Goal: Transaction & Acquisition: Purchase product/service

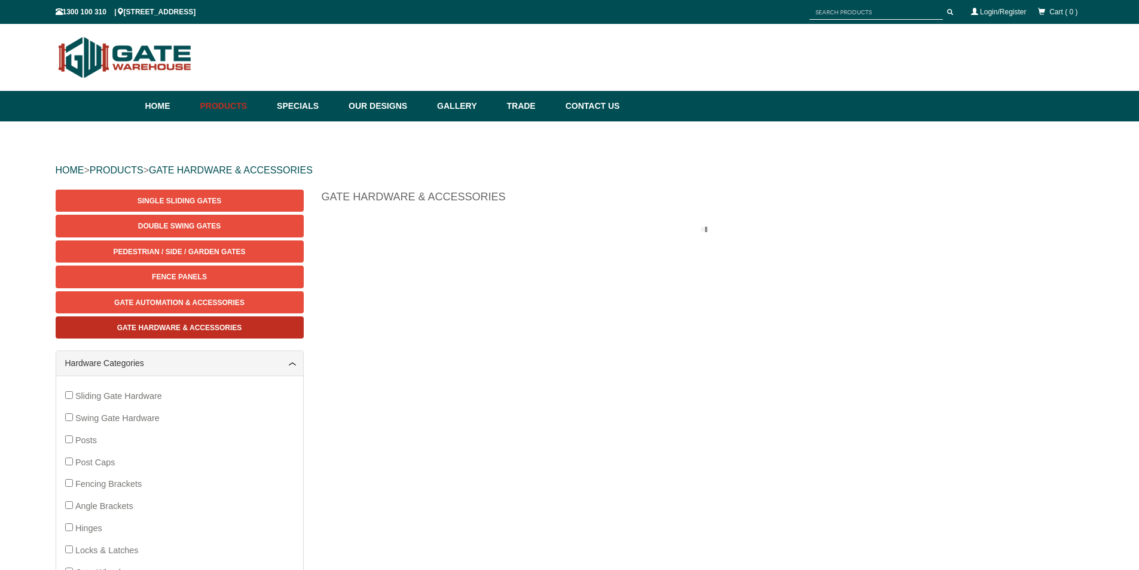
click at [237, 326] on span "Gate Hardware & Accessories" at bounding box center [179, 328] width 125 height 8
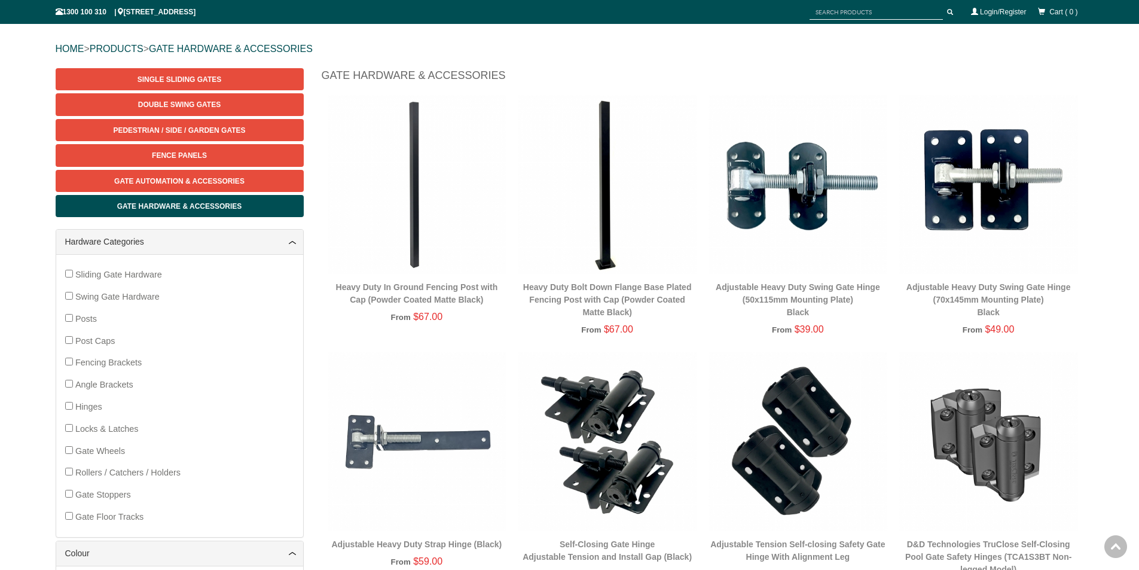
scroll to position [120, 0]
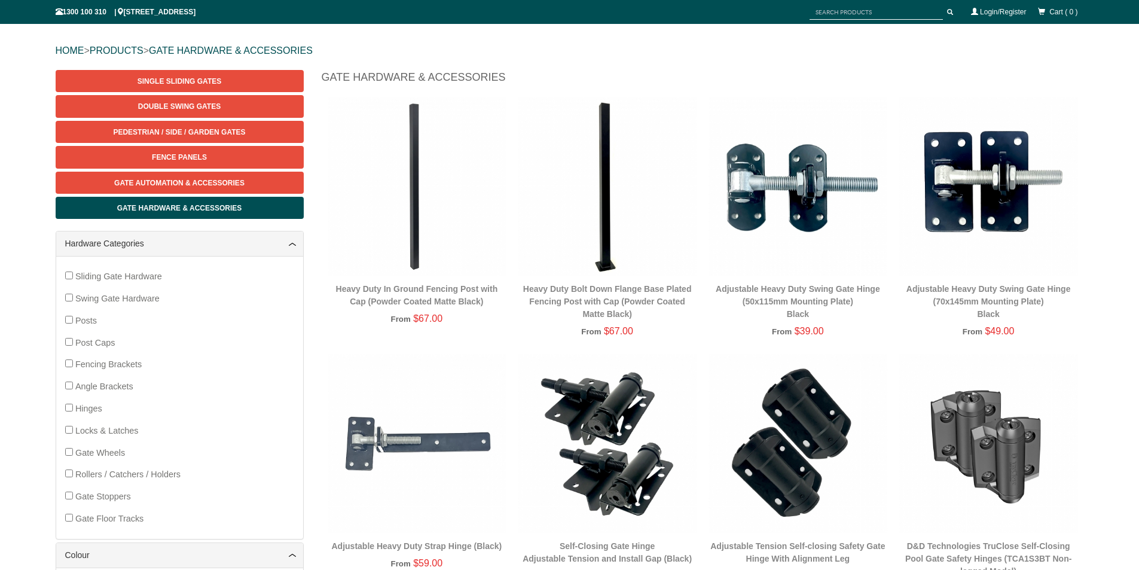
click at [862, 331] on div "From $39.00" at bounding box center [798, 332] width 179 height 16
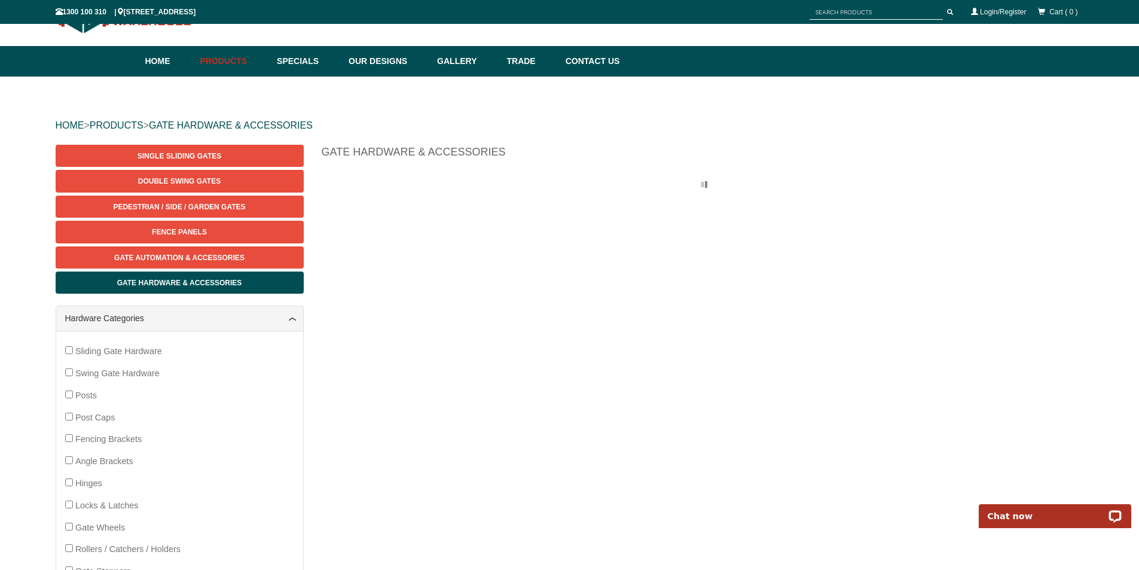
scroll to position [30, 0]
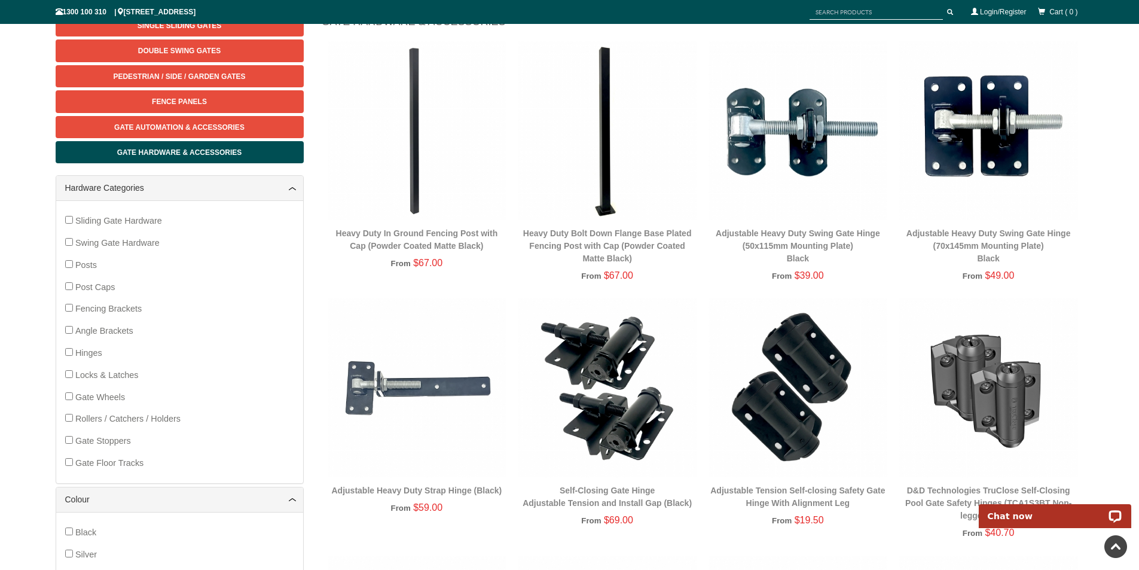
scroll to position [150, 0]
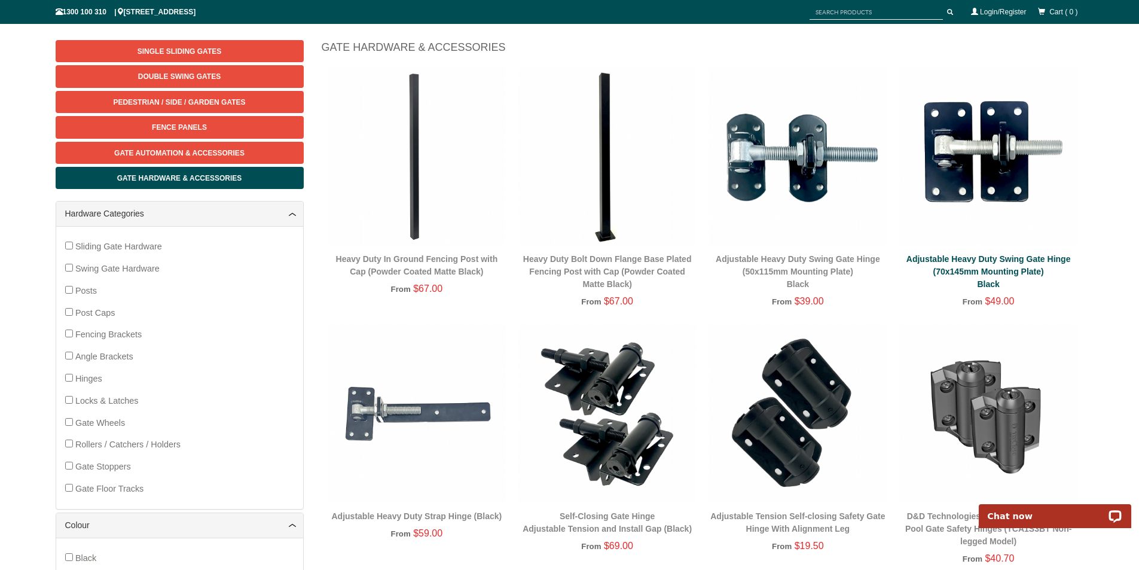
click at [964, 261] on link "Adjustable Heavy Duty Swing Gate Hinge (70x145mm Mounting Plate) Black" at bounding box center [989, 271] width 164 height 35
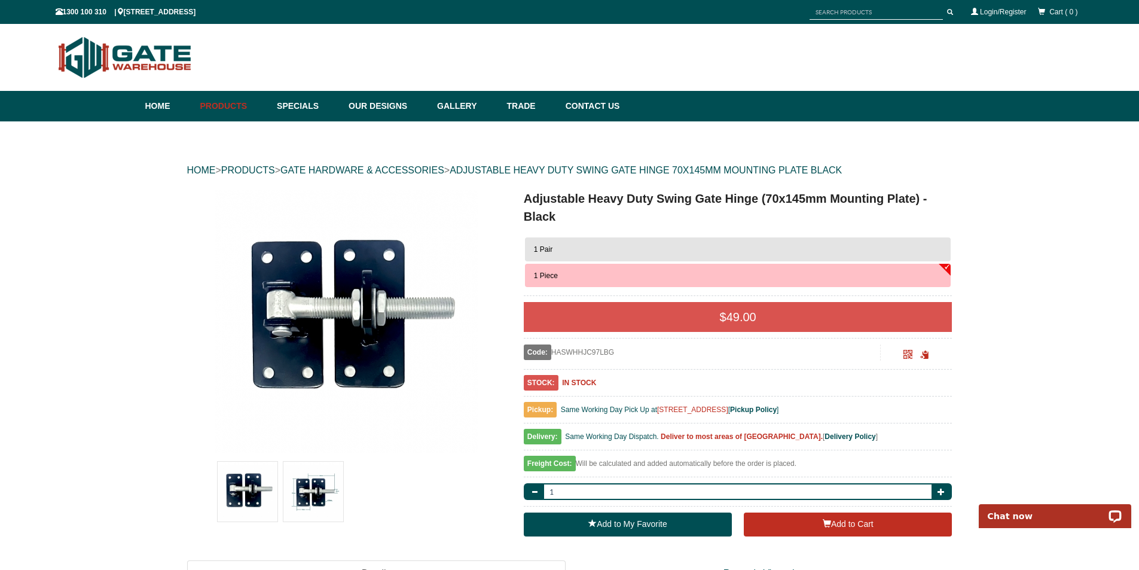
click at [612, 246] on button "1 Pair" at bounding box center [738, 249] width 426 height 24
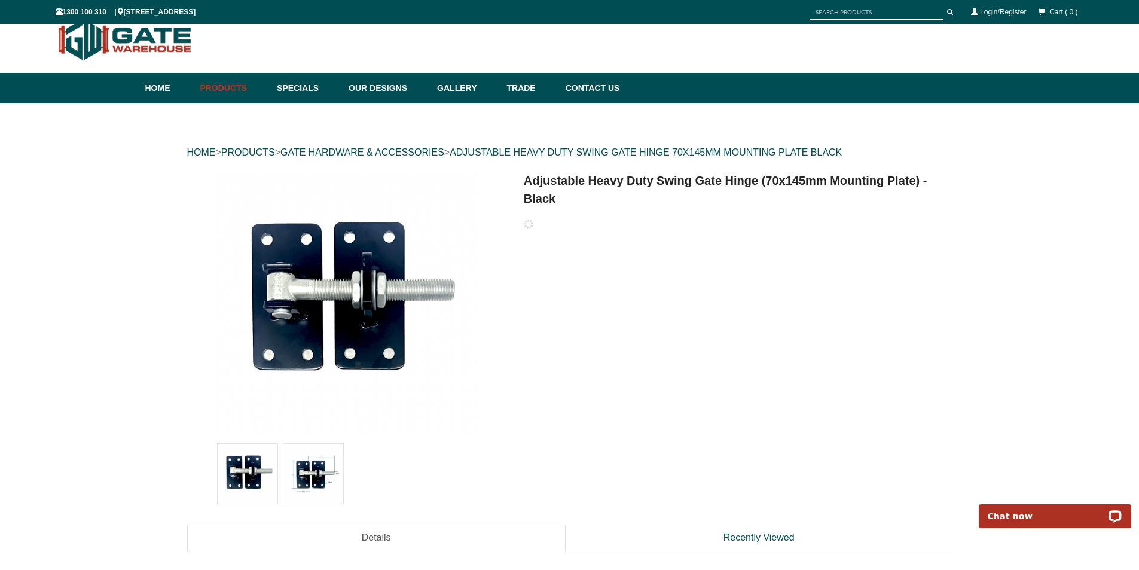
scroll to position [30, 0]
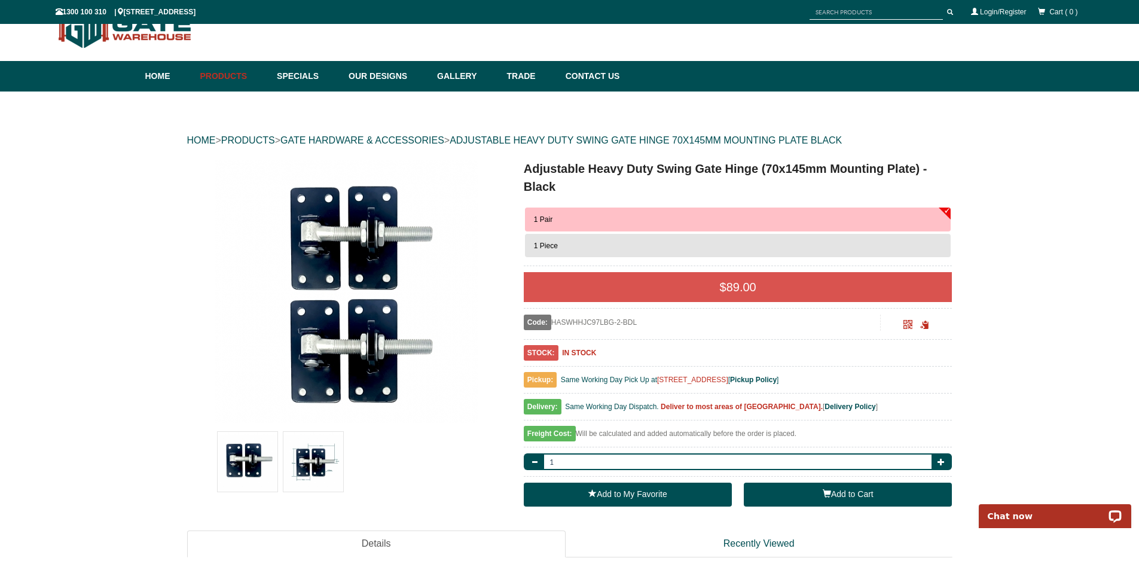
click at [844, 496] on button "Add to Cart" at bounding box center [848, 495] width 208 height 24
click at [862, 495] on button "Add to Cart" at bounding box center [848, 495] width 208 height 24
click at [993, 9] on link "Login/Register" at bounding box center [1003, 12] width 46 height 8
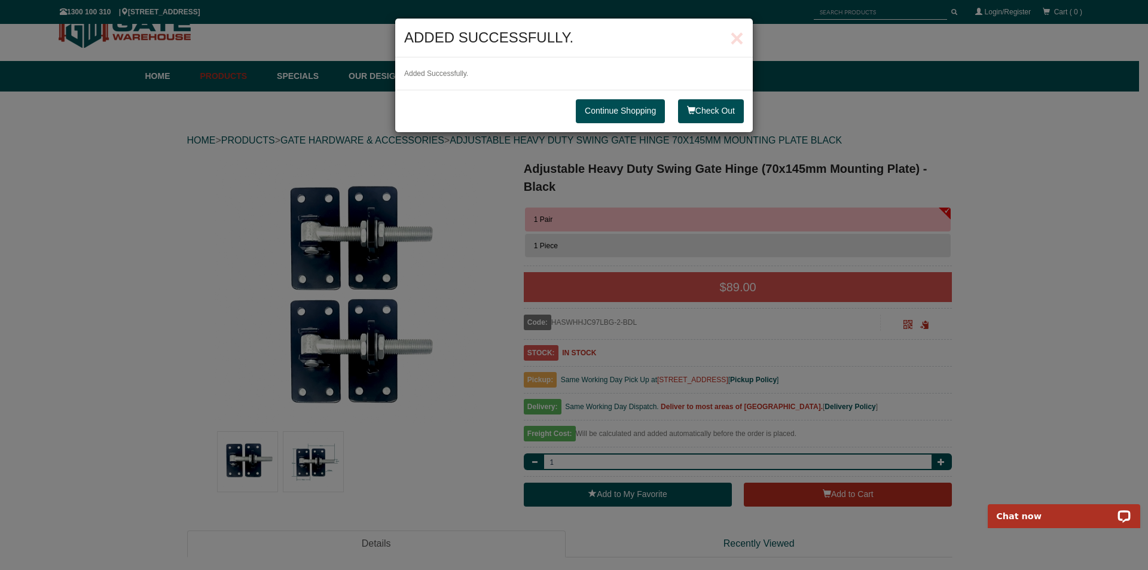
click at [620, 109] on link "Continue Shopping" at bounding box center [620, 111] width 89 height 24
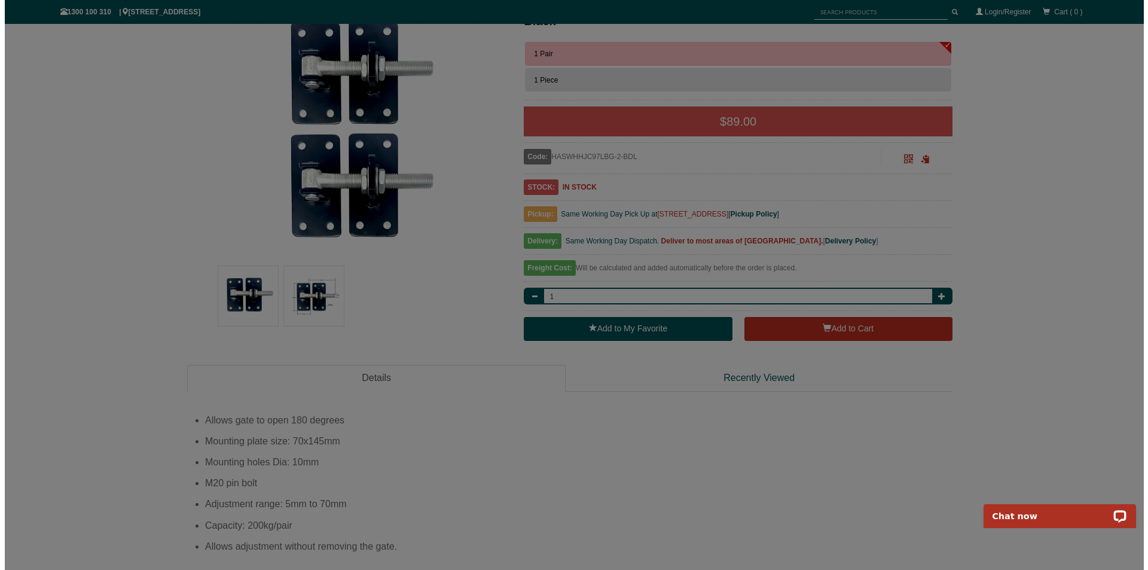
scroll to position [0, 0]
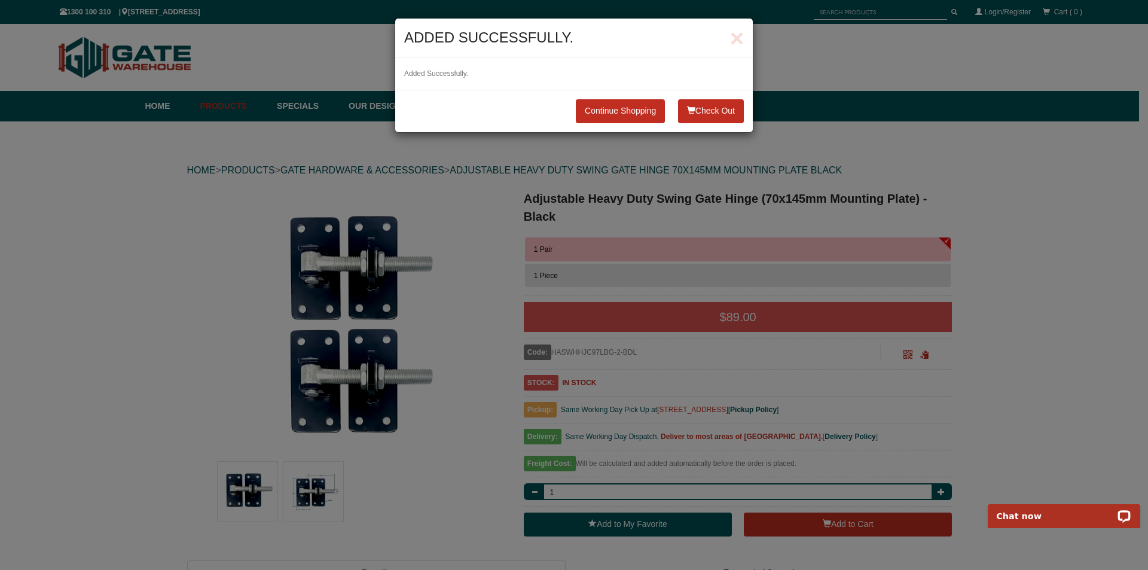
click at [721, 105] on button "Check Out" at bounding box center [711, 111] width 66 height 24
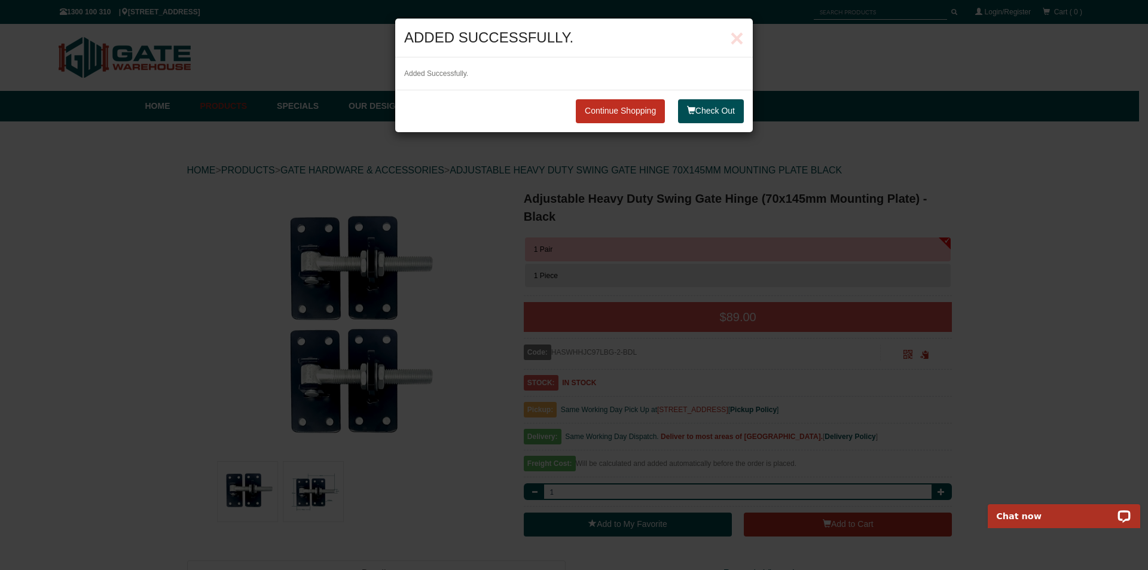
click at [720, 110] on button "Check Out" at bounding box center [711, 111] width 66 height 24
click at [715, 113] on button "Check Out" at bounding box center [711, 111] width 66 height 24
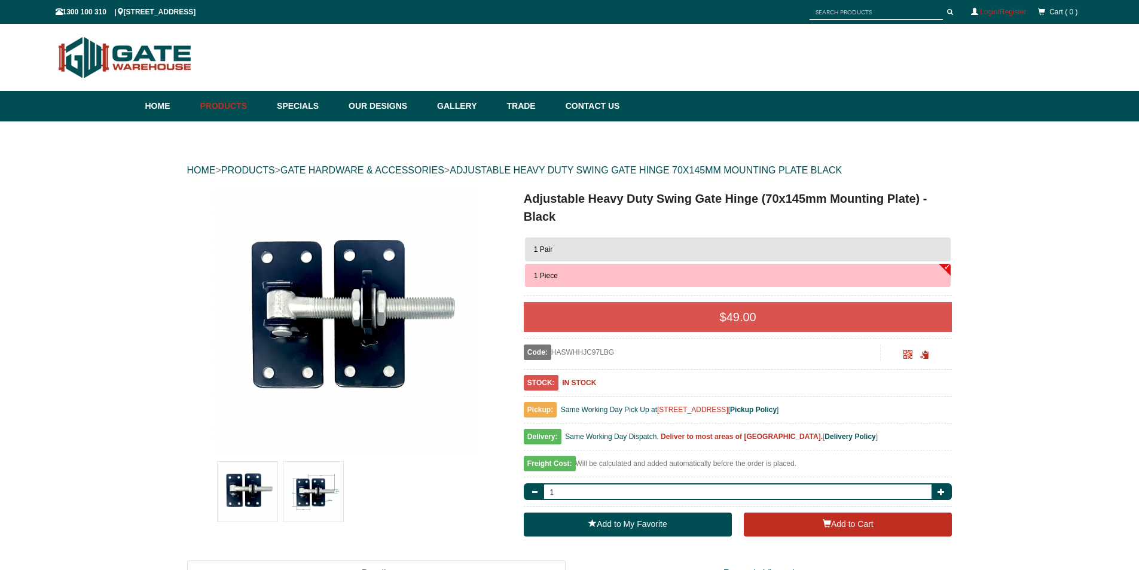
click at [992, 10] on link "Login/Register" at bounding box center [1003, 12] width 46 height 8
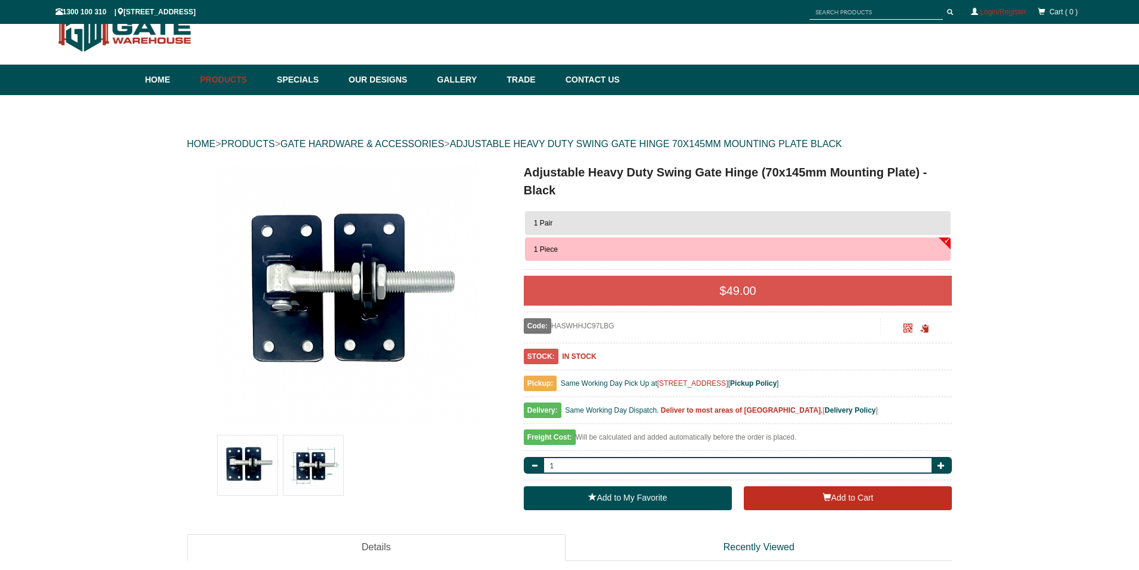
scroll to position [30, 0]
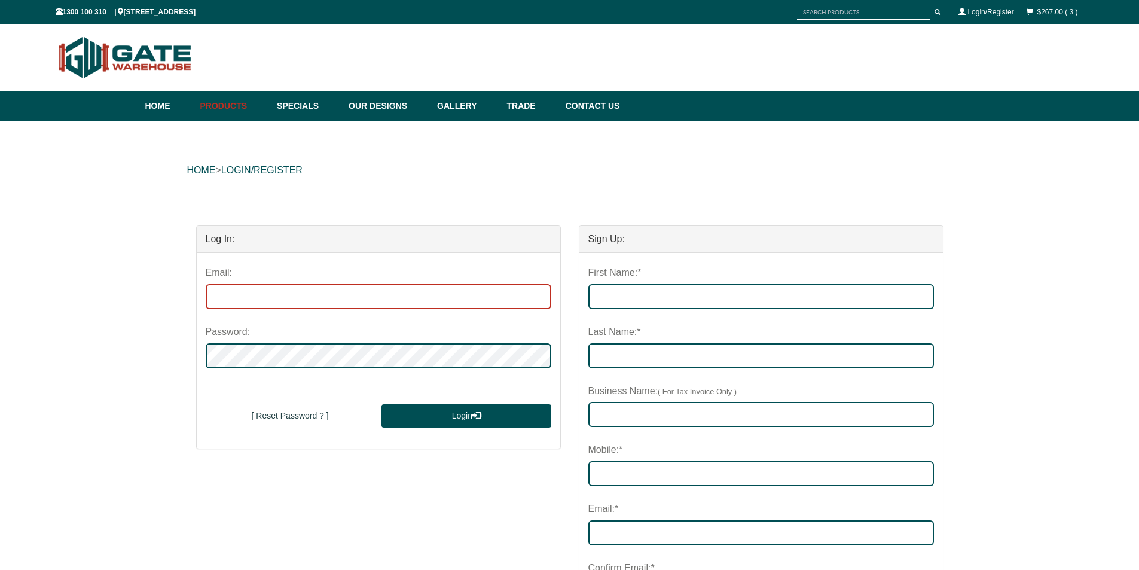
drag, startPoint x: 297, startPoint y: 285, endPoint x: 291, endPoint y: 291, distance: 8.0
click at [294, 288] on input "email" at bounding box center [379, 296] width 346 height 25
click at [672, 280] on div "First Name:*" at bounding box center [761, 273] width 346 height 22
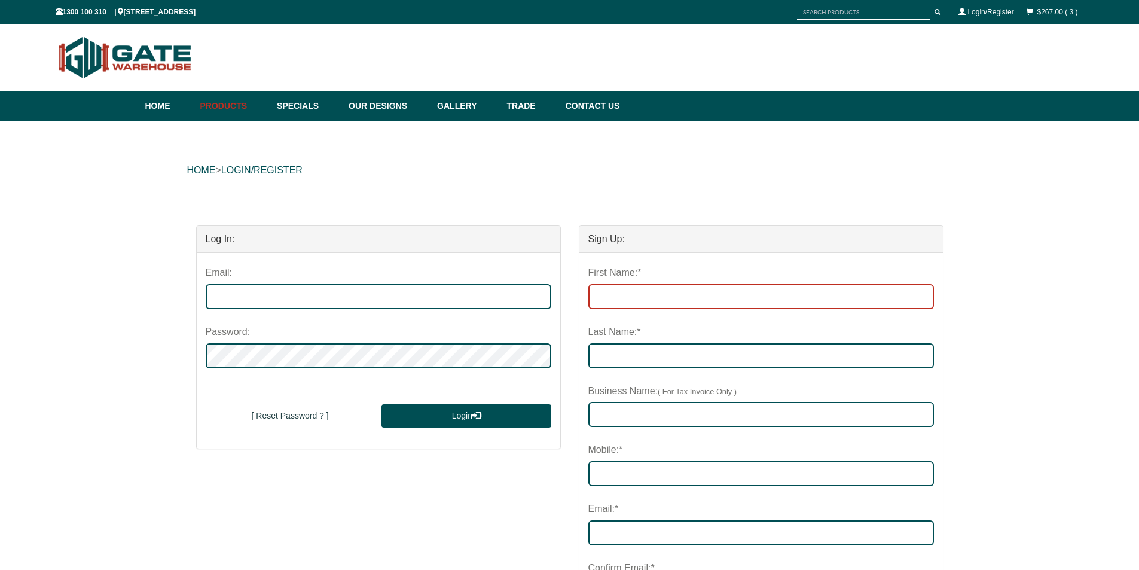
click at [657, 292] on input "First Name:*" at bounding box center [761, 296] width 346 height 25
type input "[PERSON_NAME]"
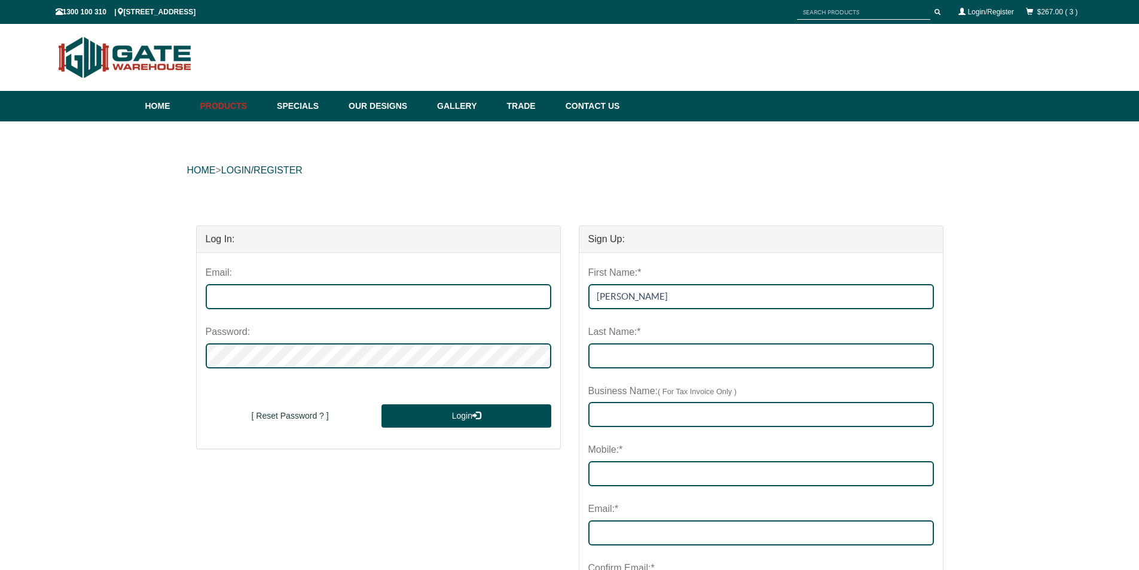
type input "Bezuidenhout"
type input "Ironclad WA"
type input "0476232507"
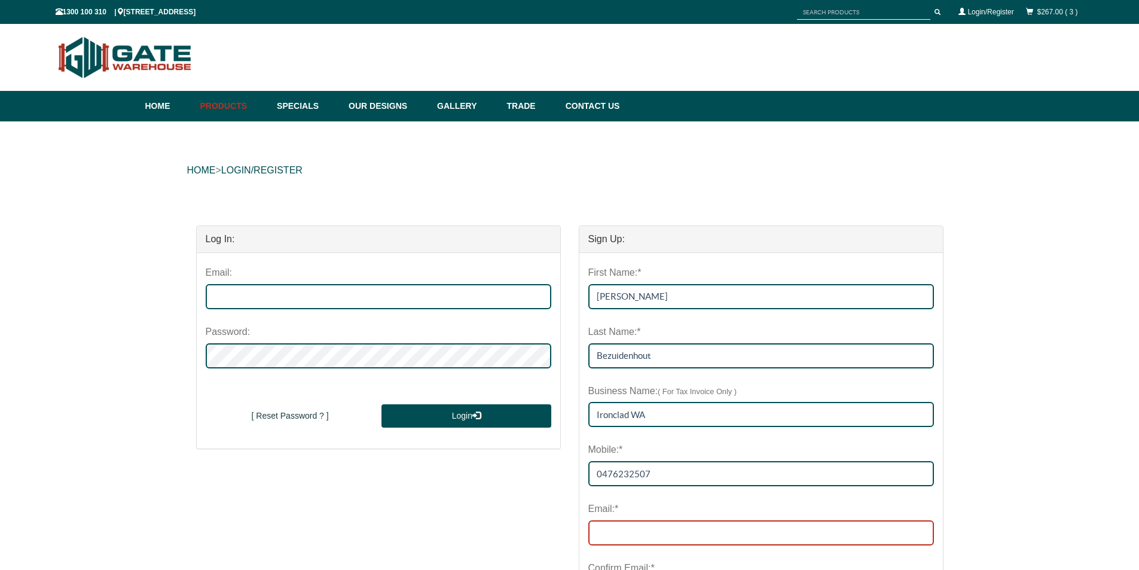
type input "[PERSON_NAME][EMAIL_ADDRESS][DOMAIN_NAME]"
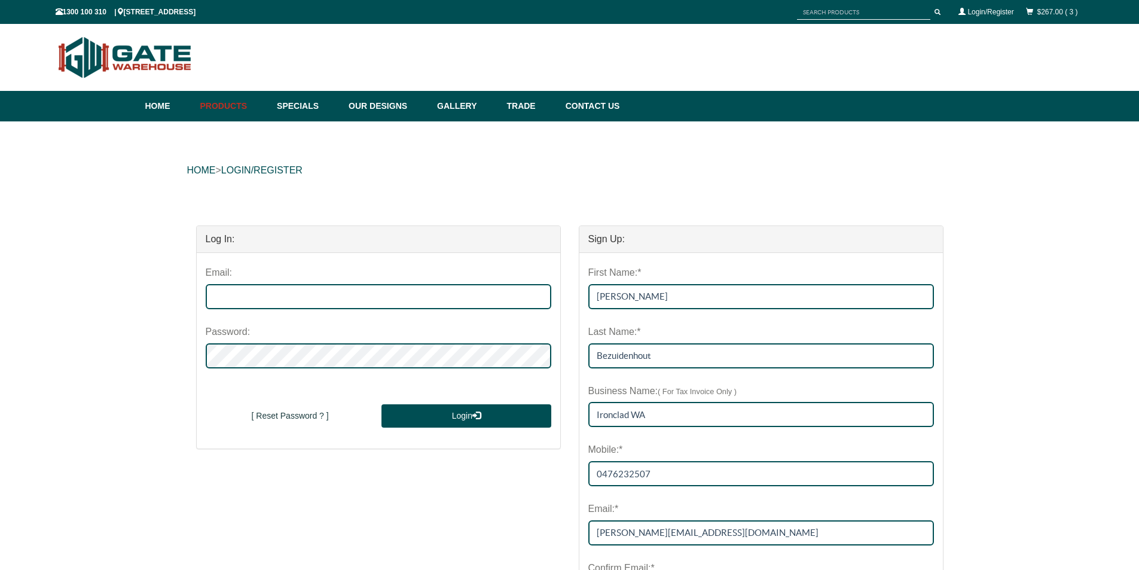
type input "[PERSON_NAME][EMAIL_ADDRESS][DOMAIN_NAME]"
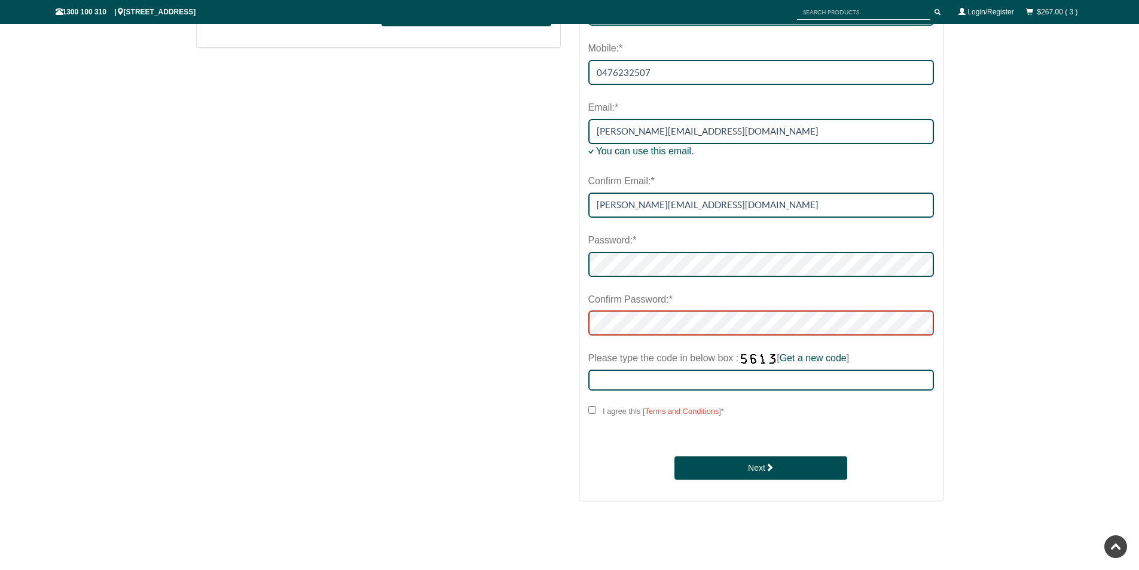
scroll to position [419, 0]
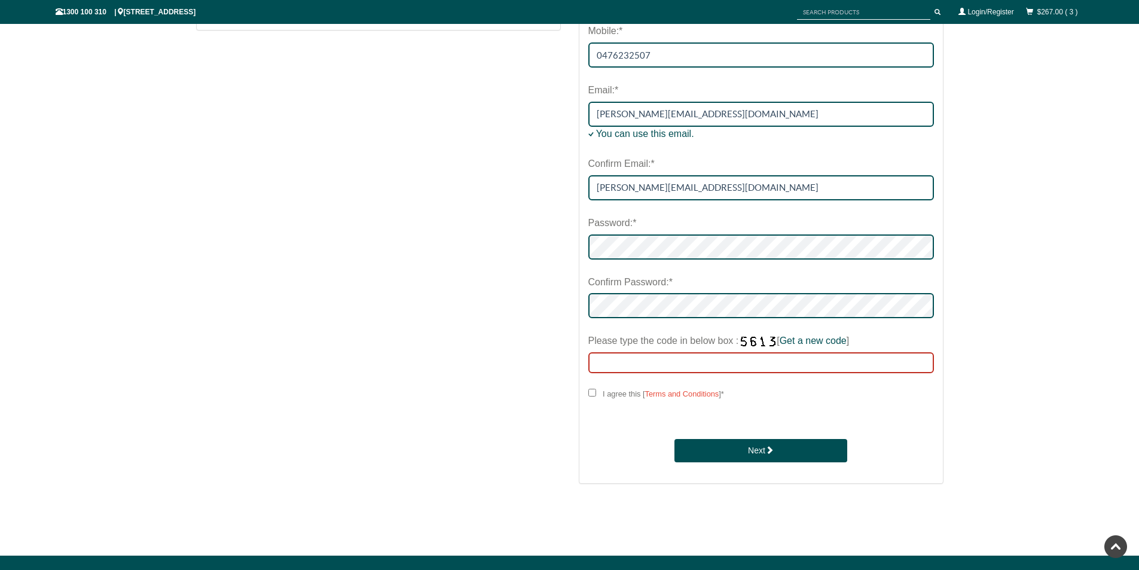
click at [633, 365] on input "Please type the code in below box : [ Get a new code ]" at bounding box center [761, 362] width 346 height 21
type input "6842"
click at [593, 392] on input "I agree this [ Terms and Conditions ] *" at bounding box center [592, 393] width 8 height 8
checkbox input "****"
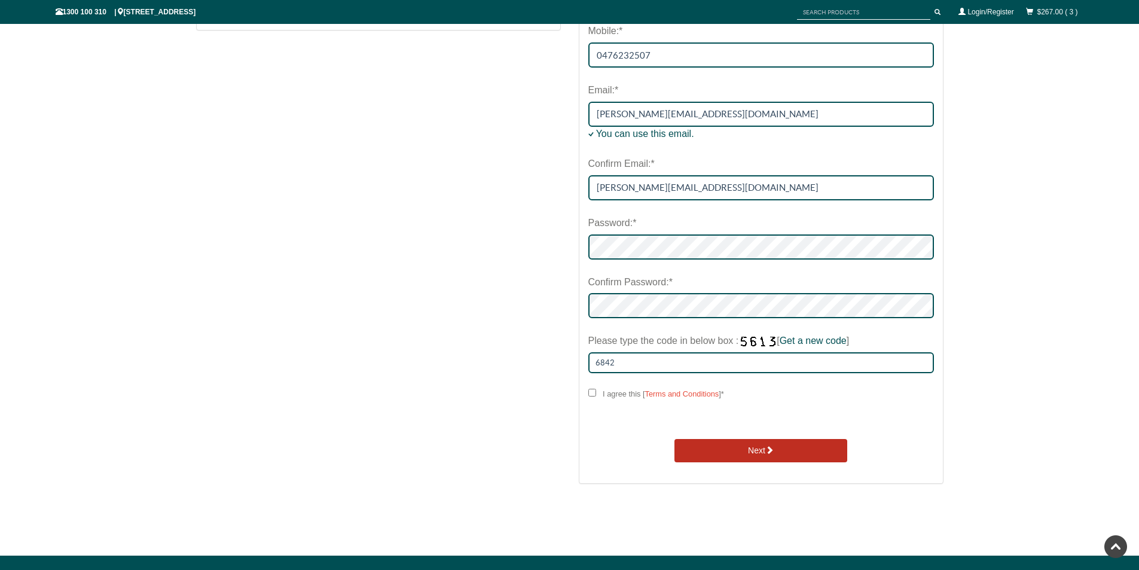
click at [748, 449] on button "Next" at bounding box center [761, 451] width 173 height 24
click at [754, 451] on button "Next" at bounding box center [761, 451] width 173 height 24
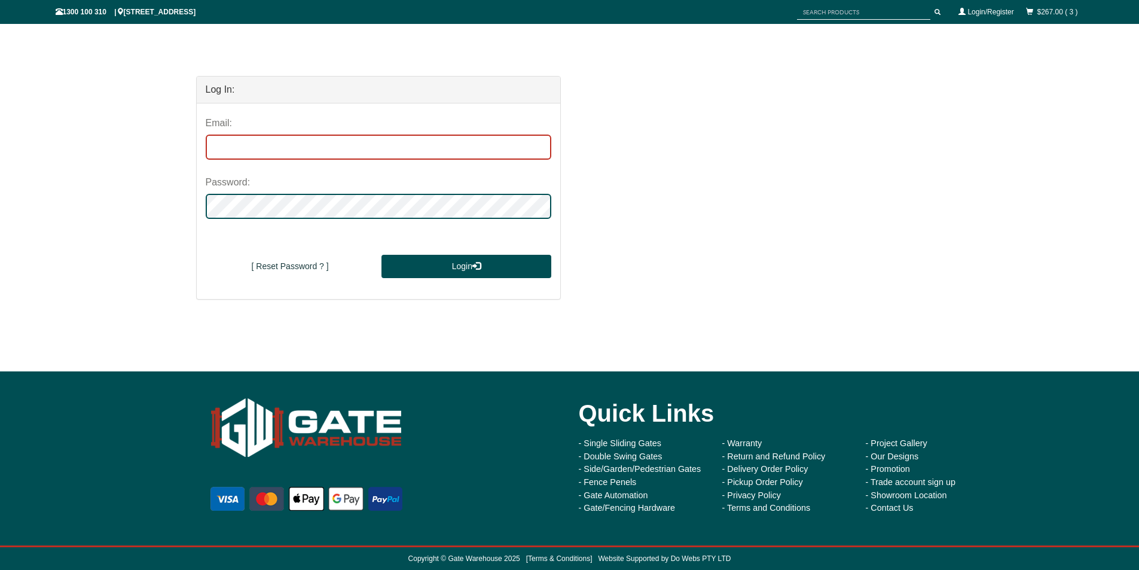
click at [303, 153] on input "email" at bounding box center [379, 147] width 346 height 25
type input "[PERSON_NAME][EMAIL_ADDRESS][DOMAIN_NAME]"
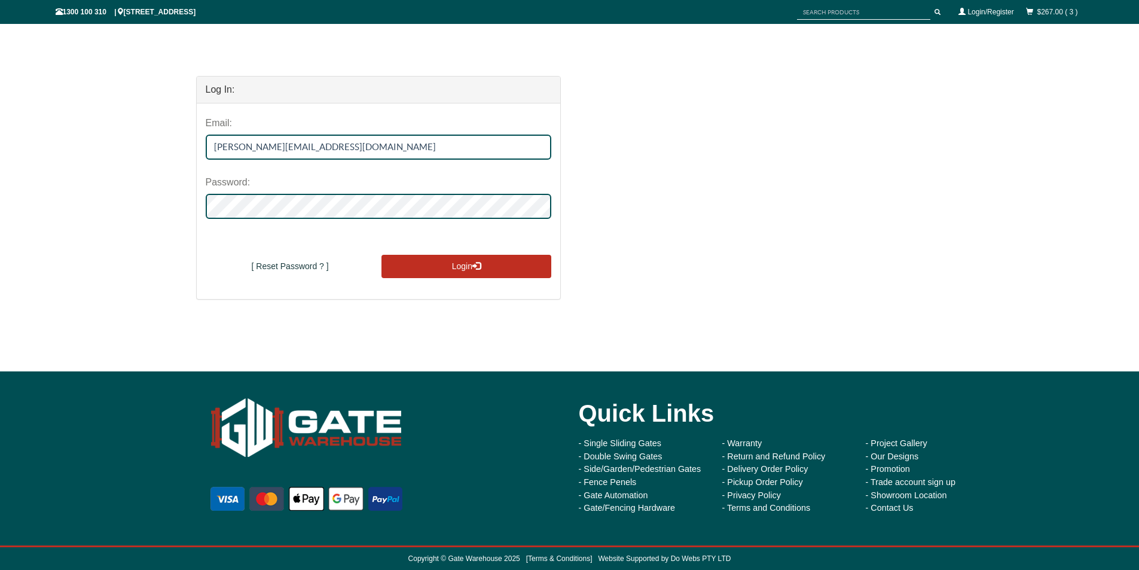
click at [446, 258] on button "Login" at bounding box center [466, 267] width 169 height 24
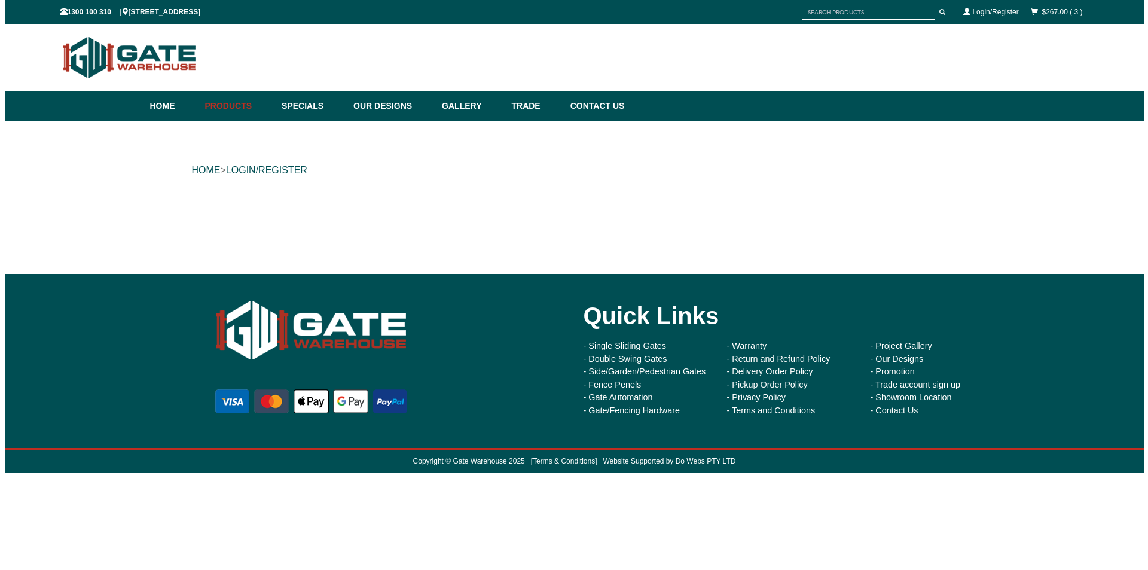
scroll to position [0, 0]
